Goal: Transaction & Acquisition: Purchase product/service

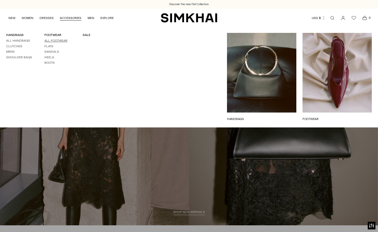
click at [59, 41] on link "All Footwear" at bounding box center [55, 41] width 23 height 4
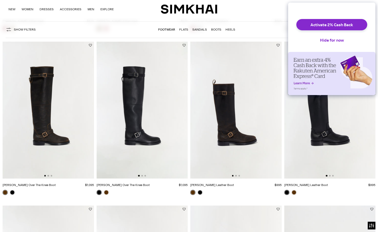
scroll to position [203, 0]
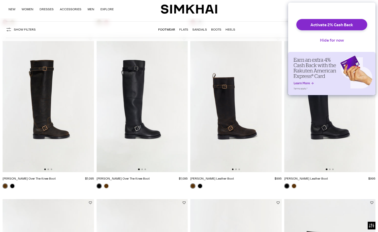
click at [338, 43] on button "Hide for now" at bounding box center [332, 39] width 32 height 11
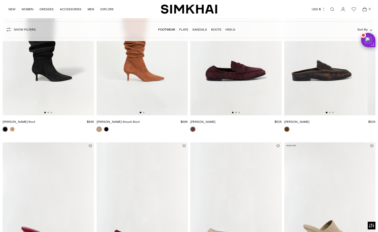
scroll to position [0, 0]
click at [229, 83] on img at bounding box center [235, 46] width 91 height 137
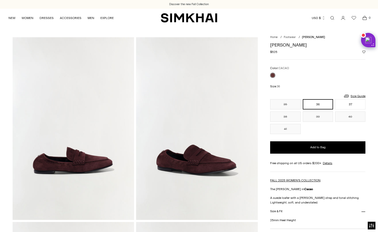
click at [81, 162] on img at bounding box center [73, 128] width 121 height 182
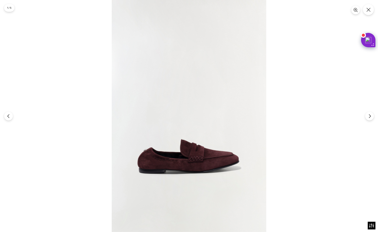
click at [213, 163] on img at bounding box center [189, 116] width 155 height 232
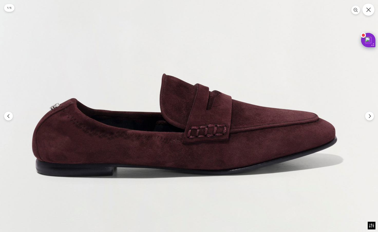
click at [368, 8] on icon "Close" at bounding box center [368, 9] width 5 height 5
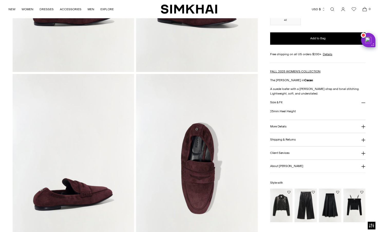
scroll to position [150, 0]
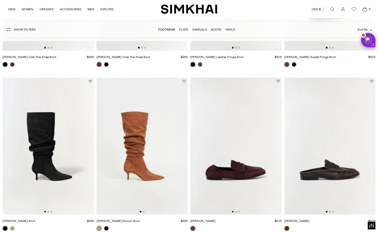
scroll to position [712, 0]
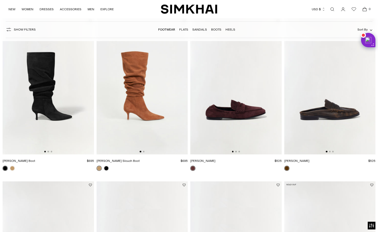
click at [334, 110] on img at bounding box center [329, 85] width 91 height 137
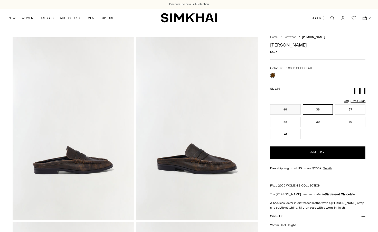
click at [110, 179] on img at bounding box center [73, 128] width 121 height 182
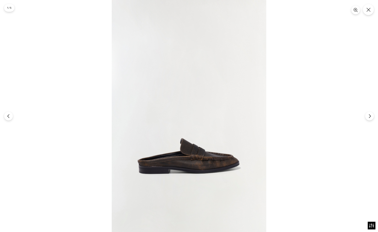
click at [201, 166] on img at bounding box center [189, 116] width 155 height 232
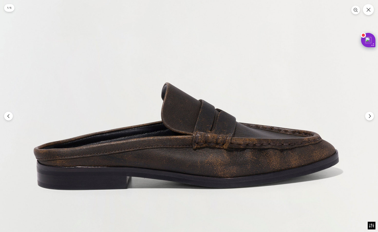
click at [227, 166] on img at bounding box center [188, 15] width 464 height 695
click at [370, 113] on button "Next" at bounding box center [369, 115] width 9 height 9
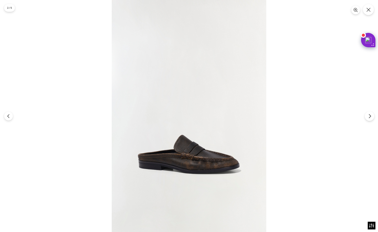
click at [370, 113] on button "Next" at bounding box center [369, 115] width 9 height 9
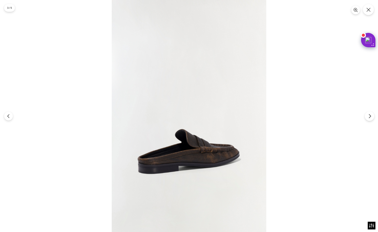
click at [370, 113] on button "Next" at bounding box center [369, 115] width 9 height 9
